Goal: Information Seeking & Learning: Learn about a topic

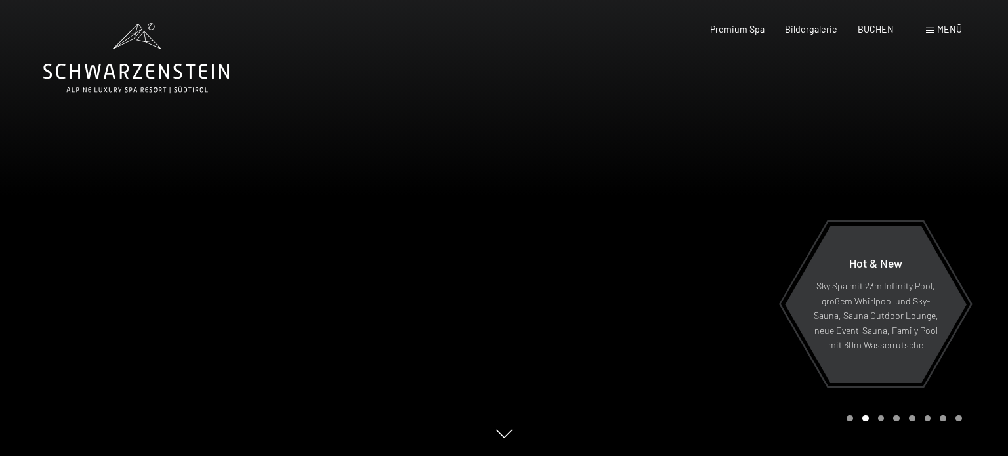
click at [883, 420] on div "Carousel Page 3" at bounding box center [881, 418] width 7 height 7
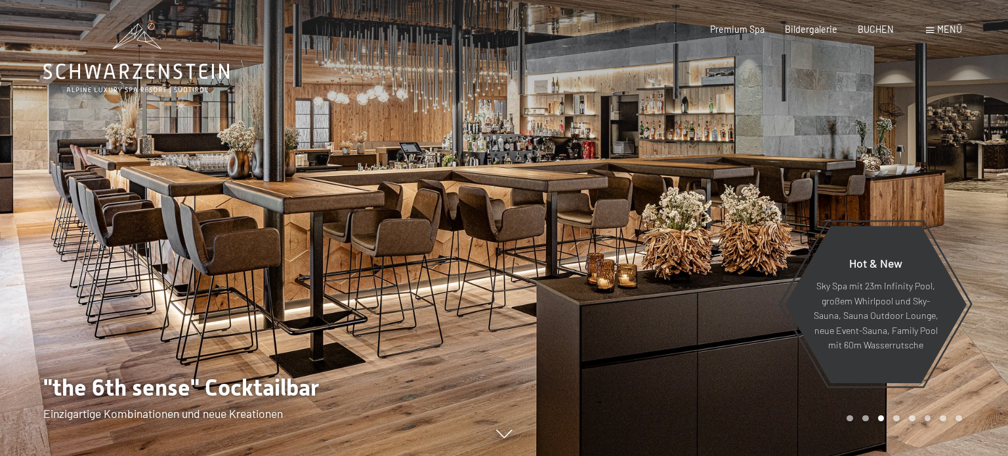
click at [897, 419] on div "Carousel Page 4" at bounding box center [896, 418] width 7 height 7
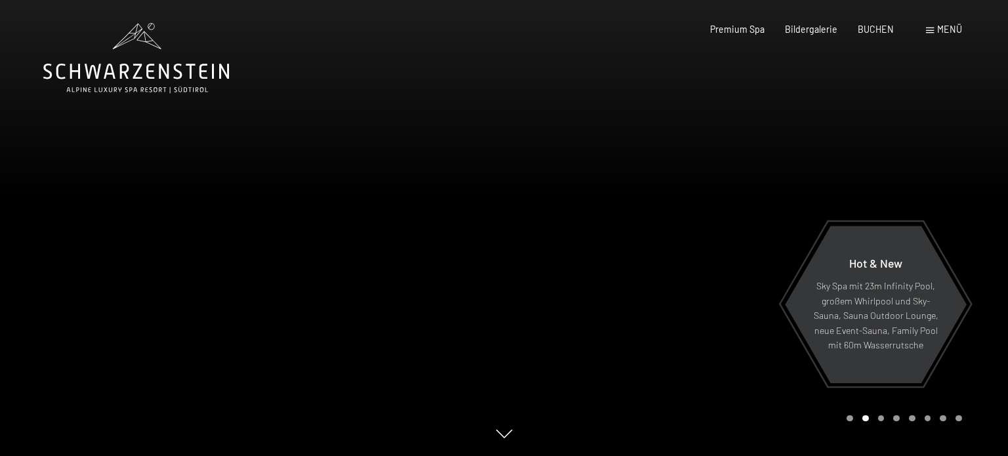
click at [881, 419] on div "Carousel Page 3" at bounding box center [881, 418] width 7 height 7
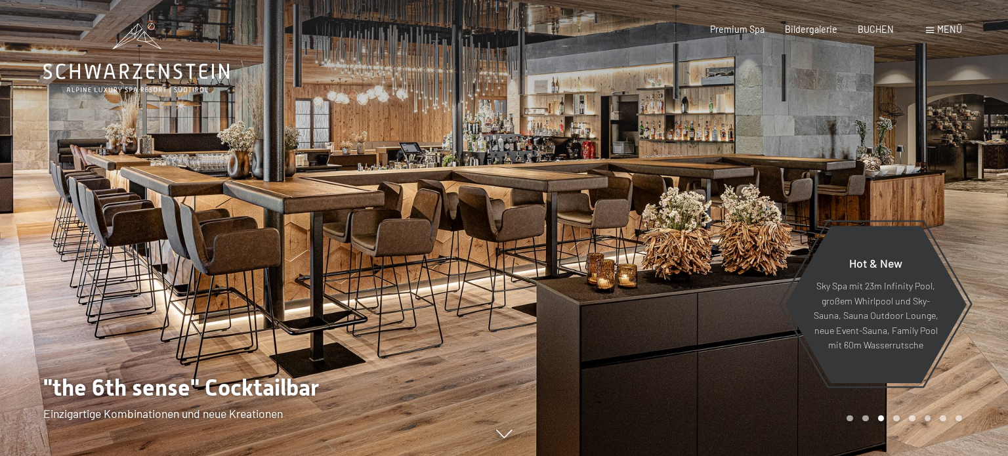
click at [897, 416] on div "Carousel Page 4" at bounding box center [896, 418] width 7 height 7
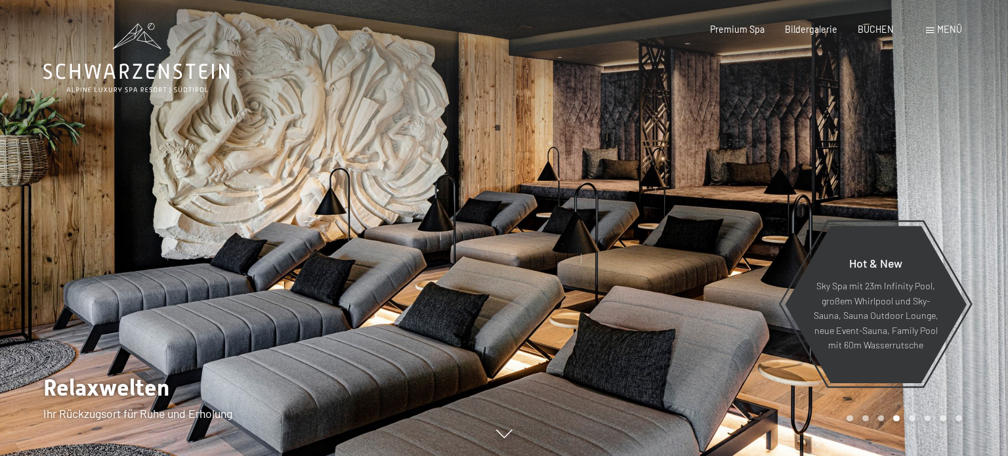
click at [849, 421] on div "Carousel Page 1" at bounding box center [850, 418] width 7 height 7
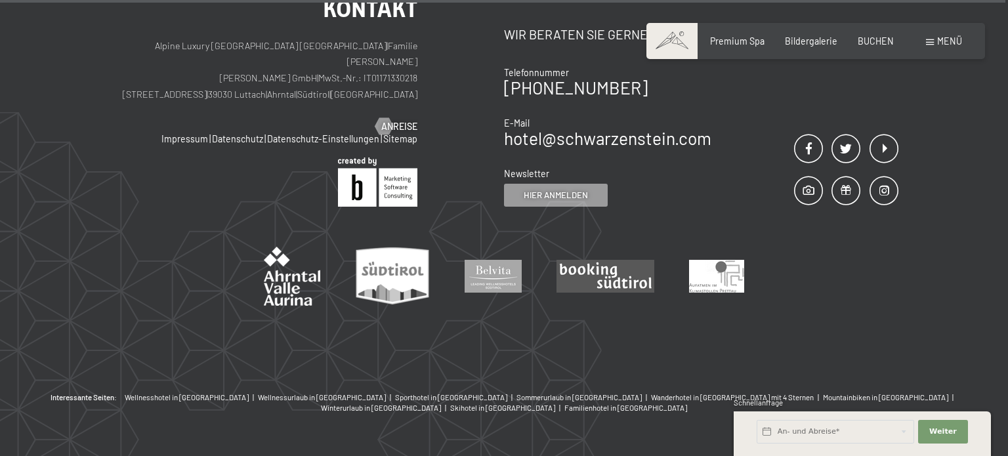
scroll to position [5281, 0]
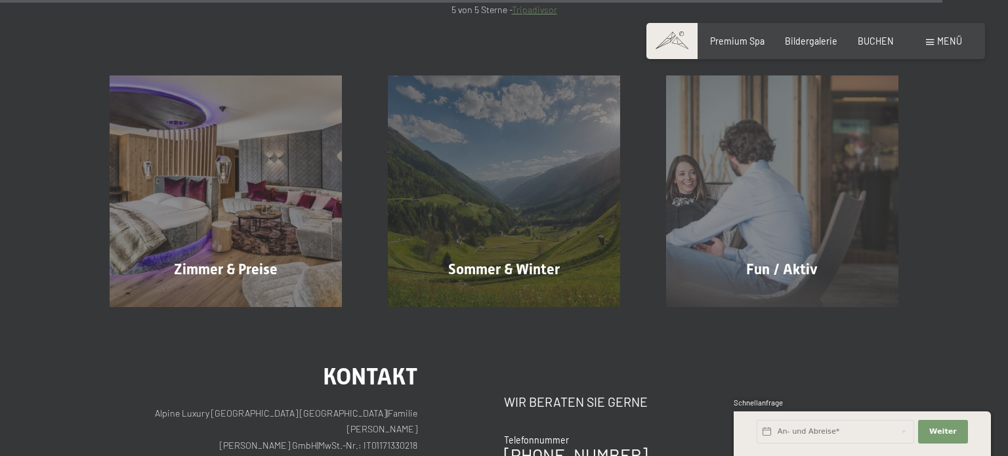
click at [947, 39] on span "Menü" at bounding box center [949, 40] width 25 height 11
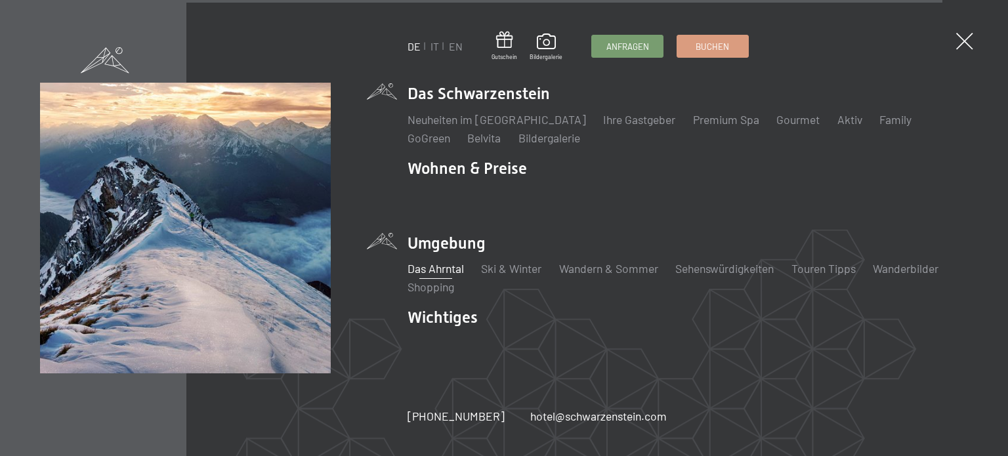
click at [443, 266] on link "Das Ahrntal" at bounding box center [436, 268] width 56 height 14
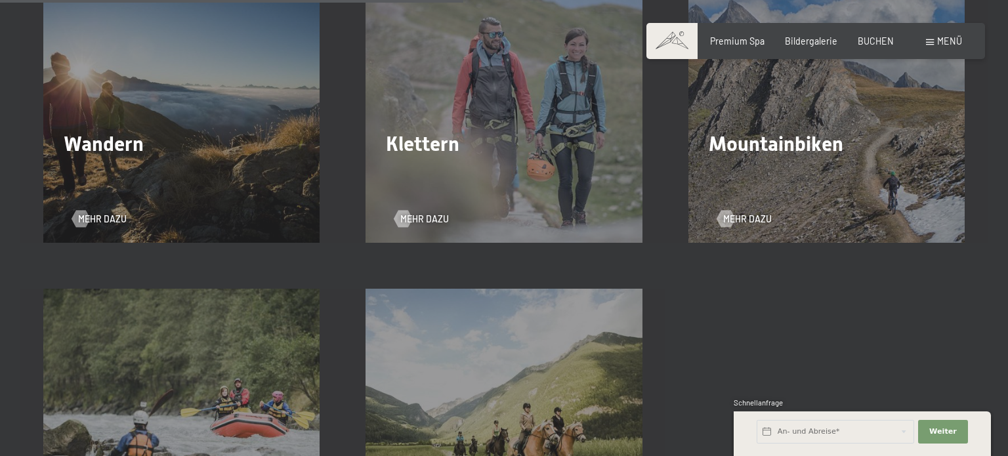
scroll to position [1838, 0]
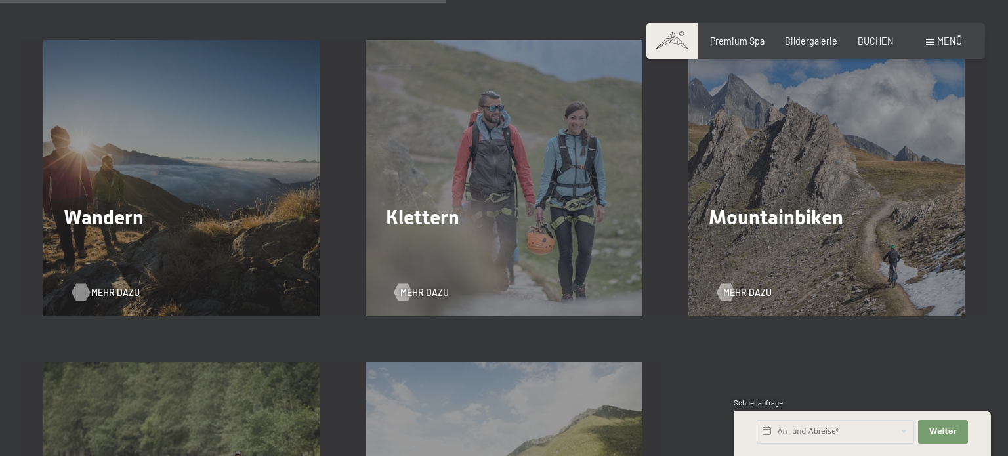
click at [110, 289] on span "Mehr dazu" at bounding box center [115, 292] width 49 height 13
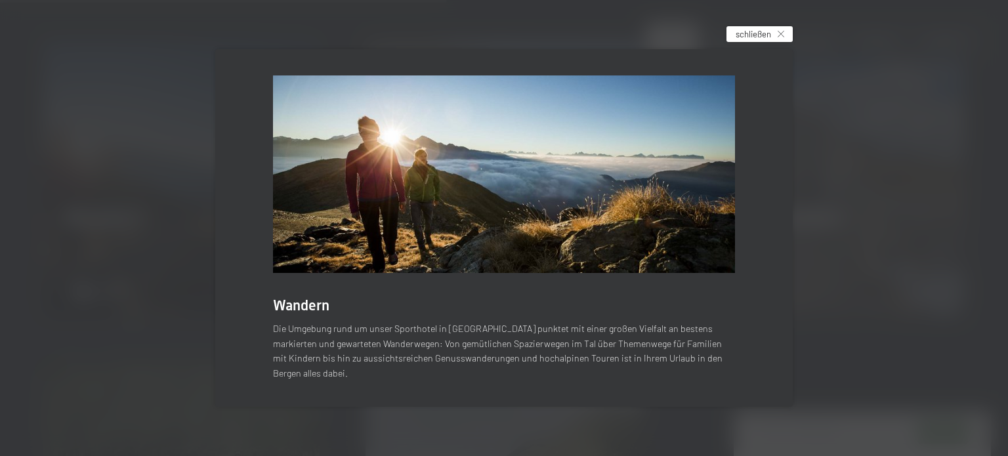
click at [780, 37] on icon at bounding box center [781, 34] width 7 height 7
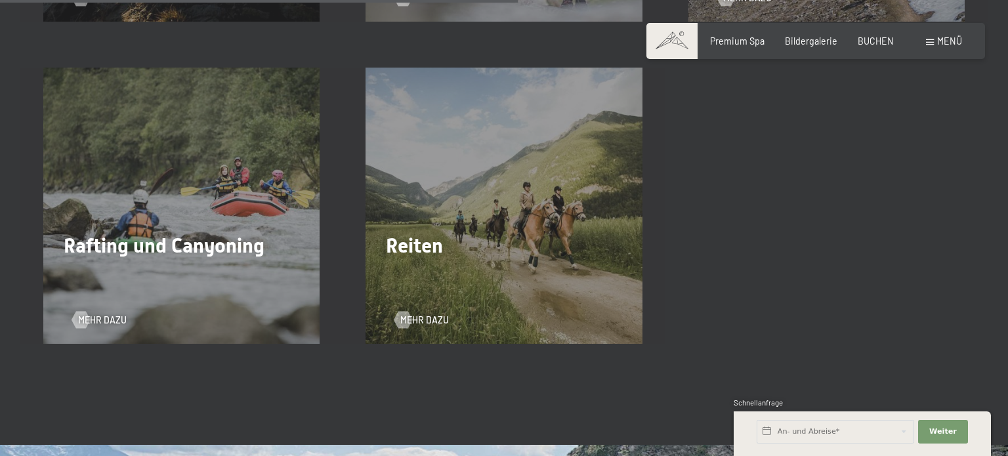
scroll to position [2132, 0]
click at [954, 45] on span "Menü" at bounding box center [949, 40] width 25 height 11
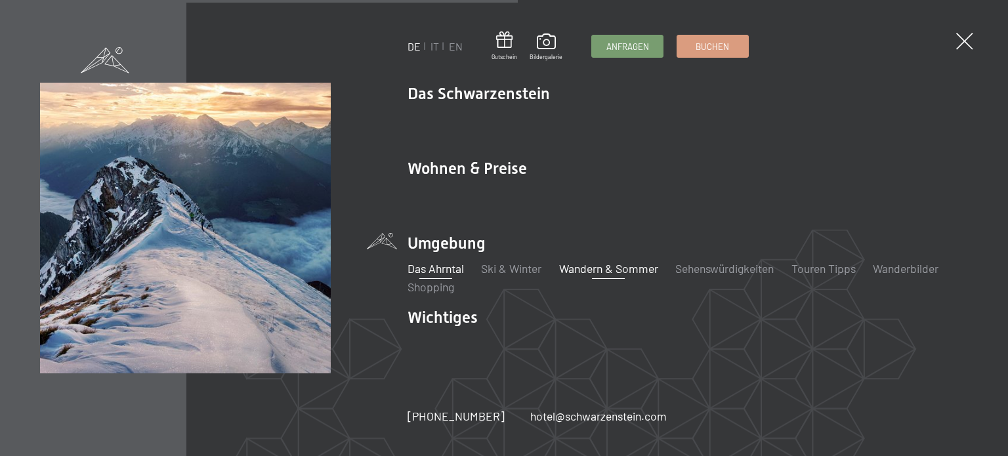
click at [620, 270] on link "Wandern & Sommer" at bounding box center [608, 268] width 99 height 14
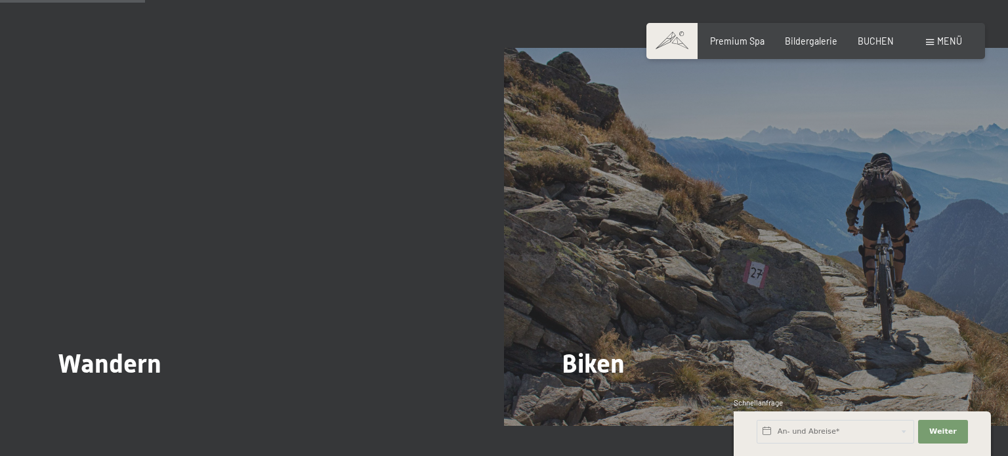
scroll to position [1250, 0]
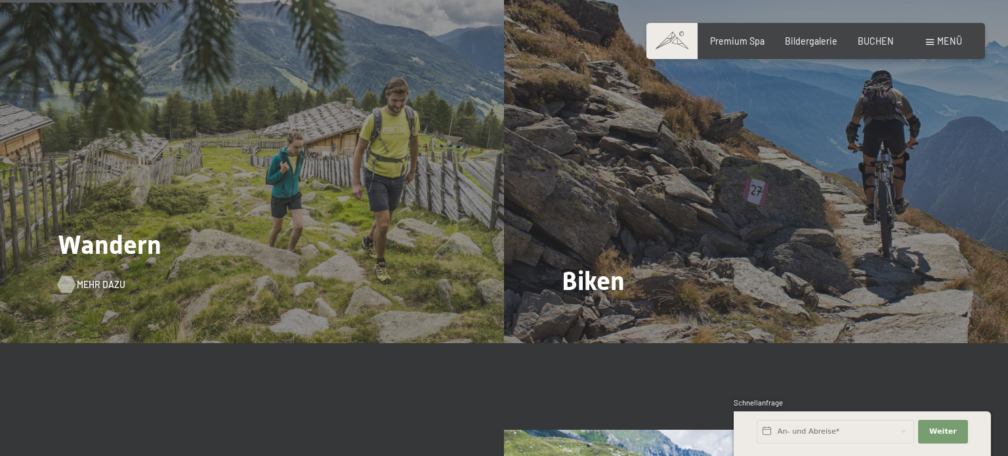
click at [97, 278] on span "Mehr dazu" at bounding box center [101, 284] width 49 height 13
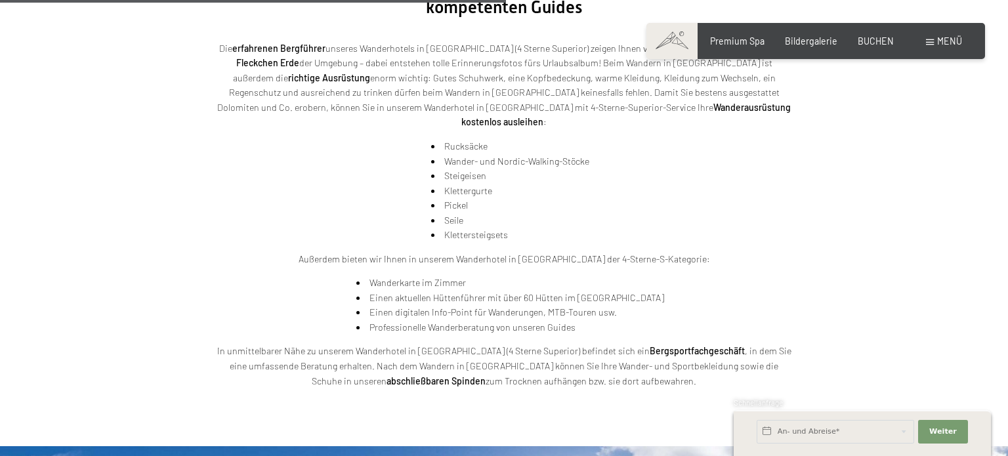
scroll to position [2279, 0]
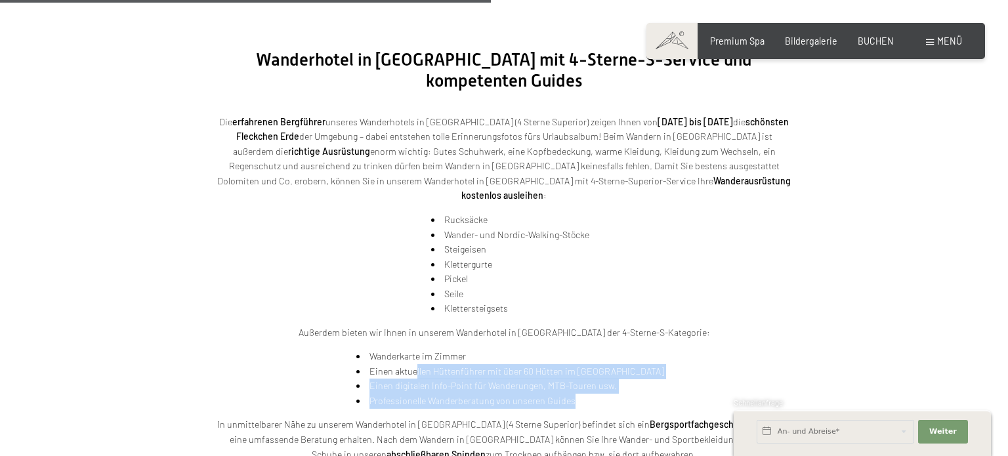
drag, startPoint x: 442, startPoint y: 276, endPoint x: 641, endPoint y: 274, distance: 198.2
click at [641, 274] on div "Die erfahrenen Bergführer unseres Wanderhotels in Südtirol (4 Sterne Superior) …" at bounding box center [504, 288] width 578 height 347
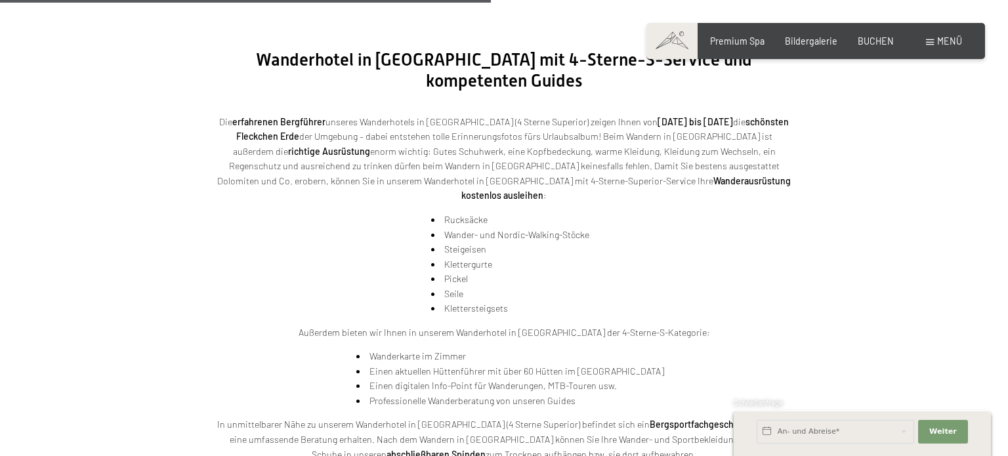
click at [659, 274] on div "Die erfahrenen Bergführer unseres Wanderhotels in Südtirol (4 Sterne Superior) …" at bounding box center [504, 288] width 578 height 347
click at [772, 417] on p "In unmittelbarer Nähe zu unserem Wanderhotel in Südtirol (4 Sterne Superior) be…" at bounding box center [504, 439] width 578 height 45
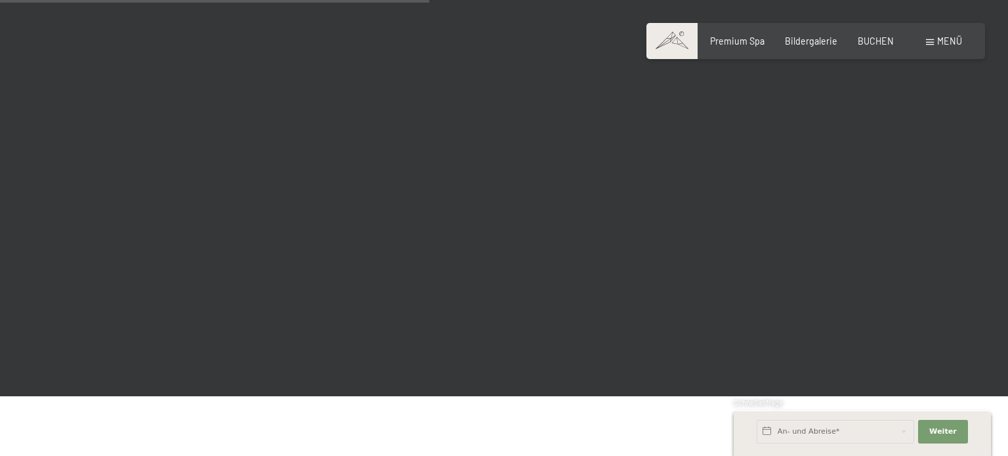
scroll to position [1838, 0]
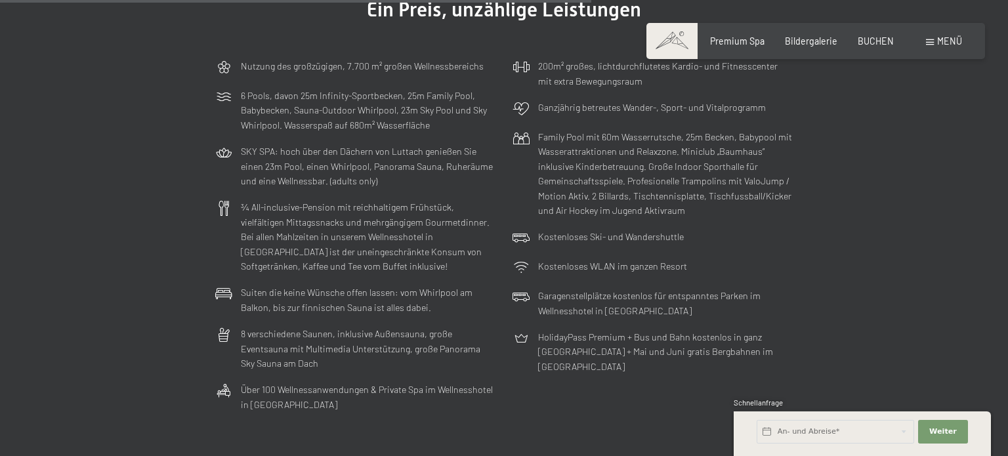
scroll to position [3014, 0]
